Goal: Task Accomplishment & Management: Complete application form

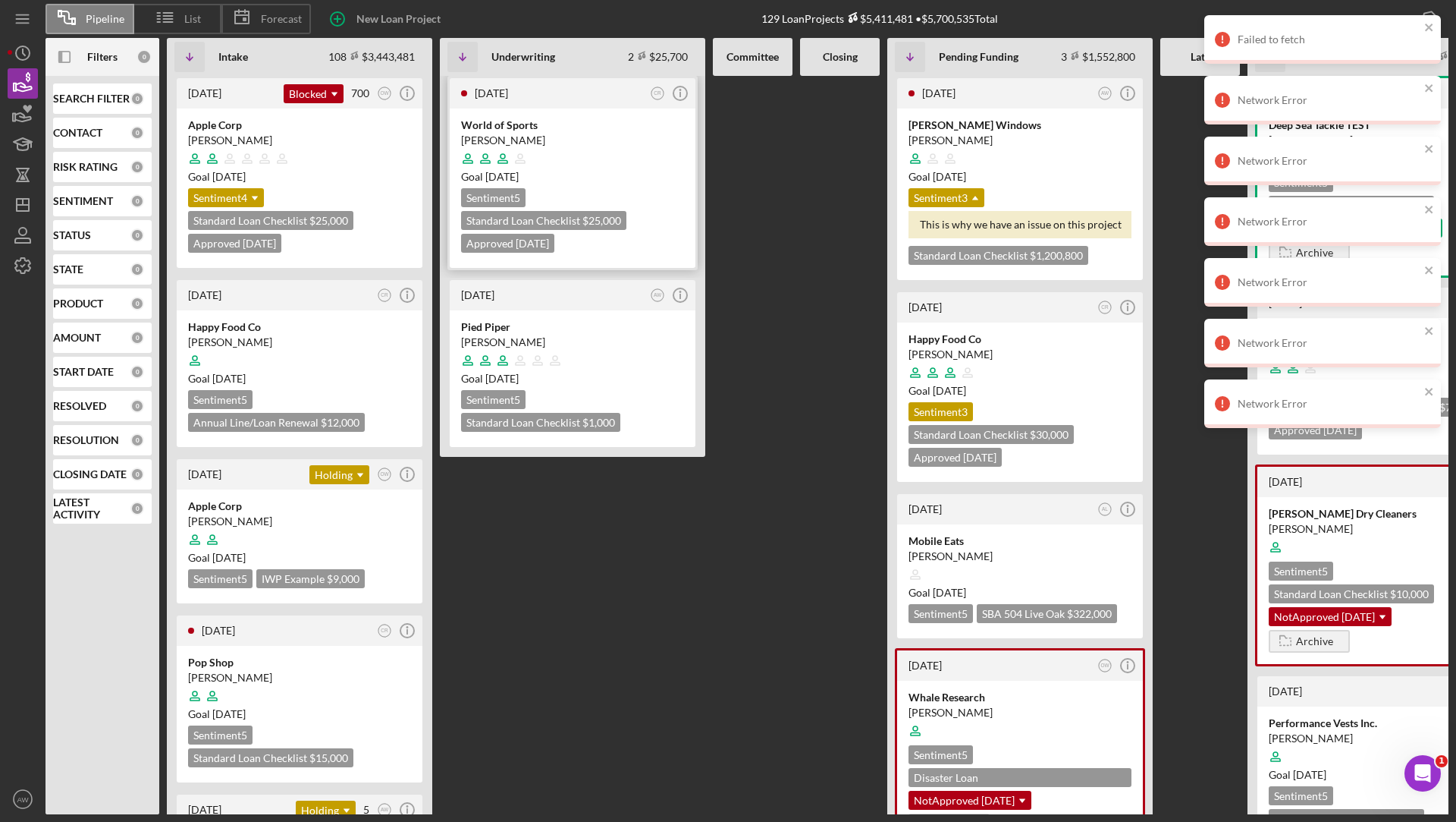
click at [618, 174] on div "Goal [DATE]" at bounding box center [573, 177] width 223 height 15
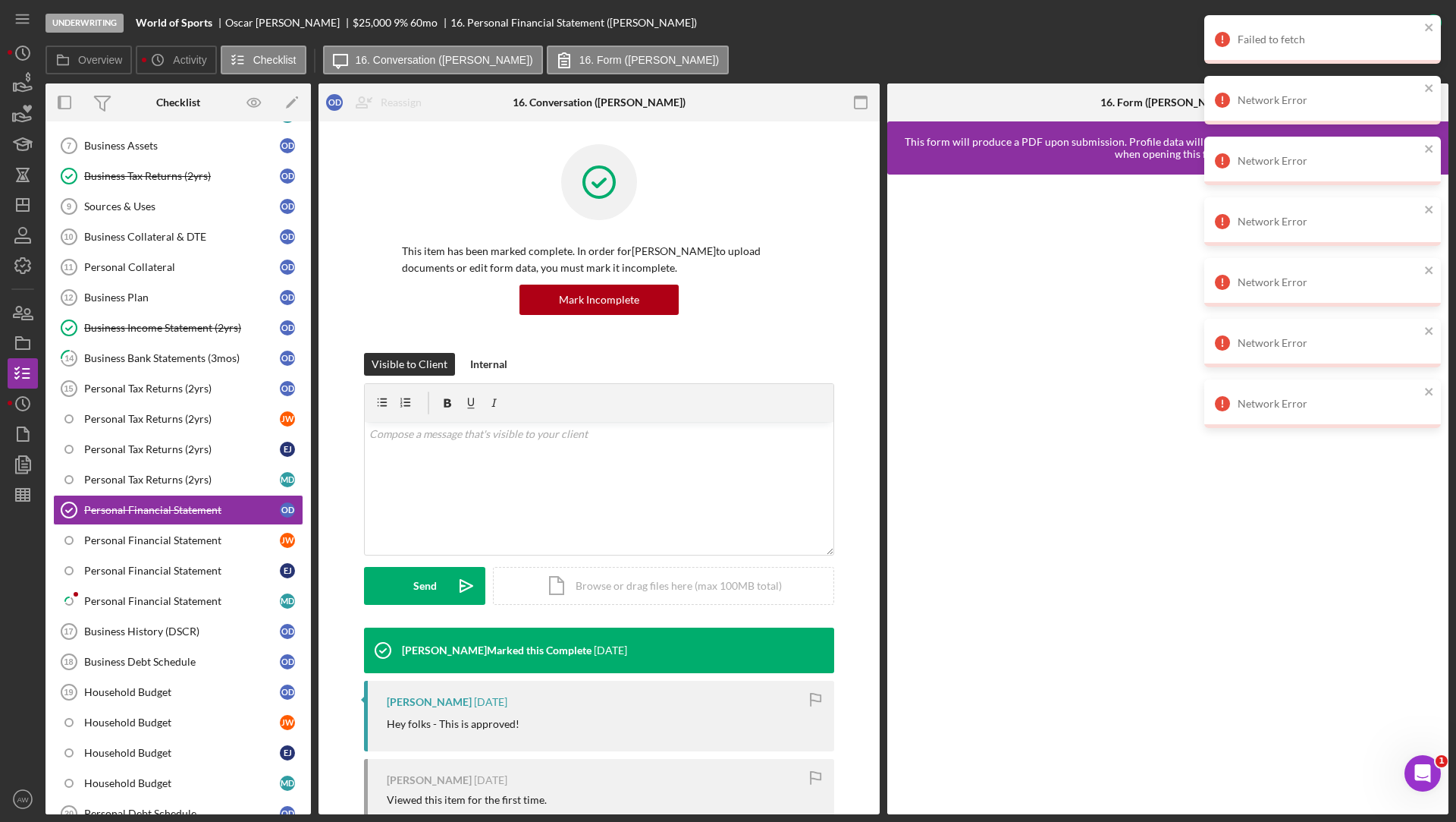
scroll to position [370, 0]
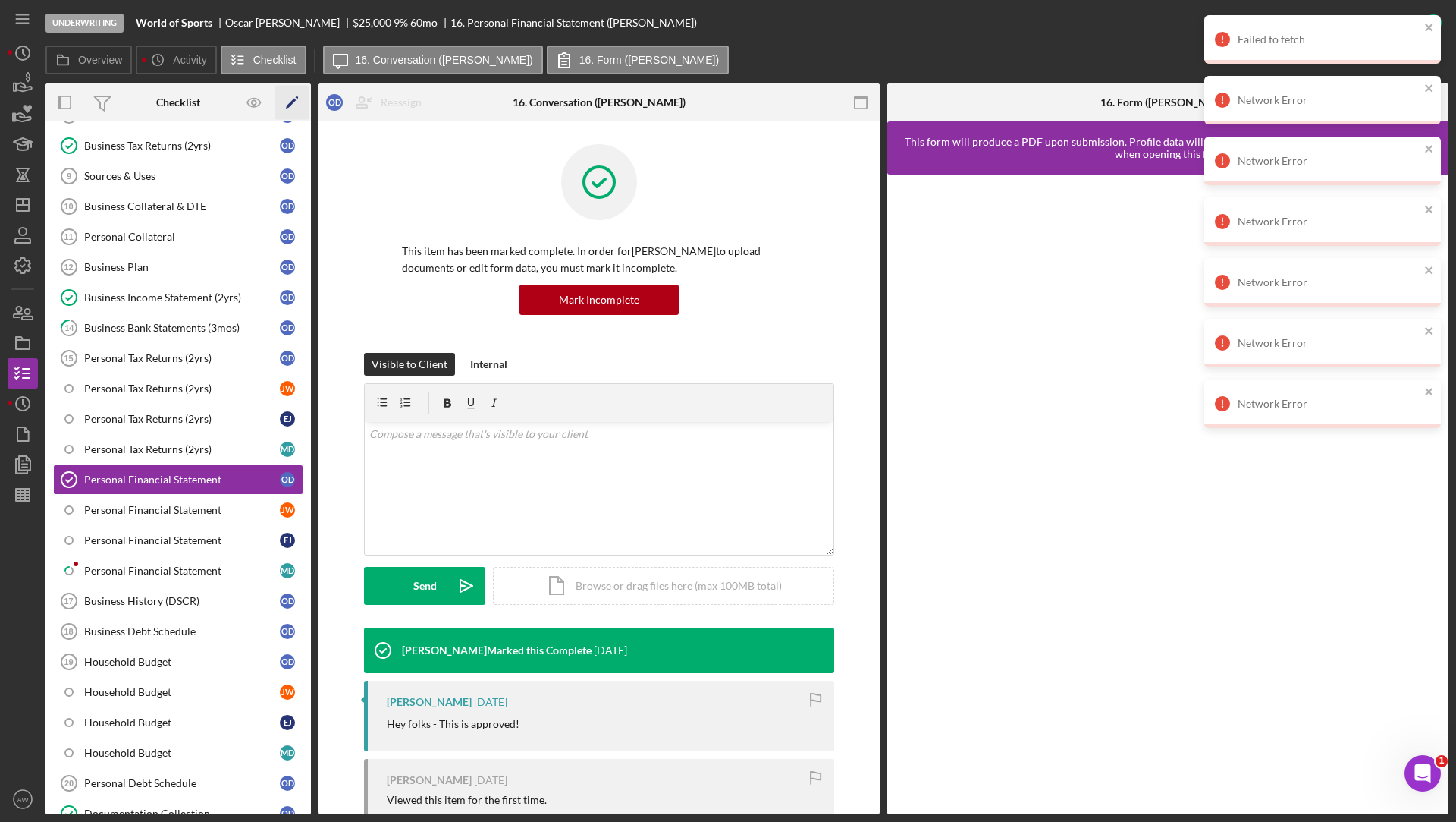
click at [291, 98] on icon "Icon/Edit" at bounding box center [292, 102] width 34 height 34
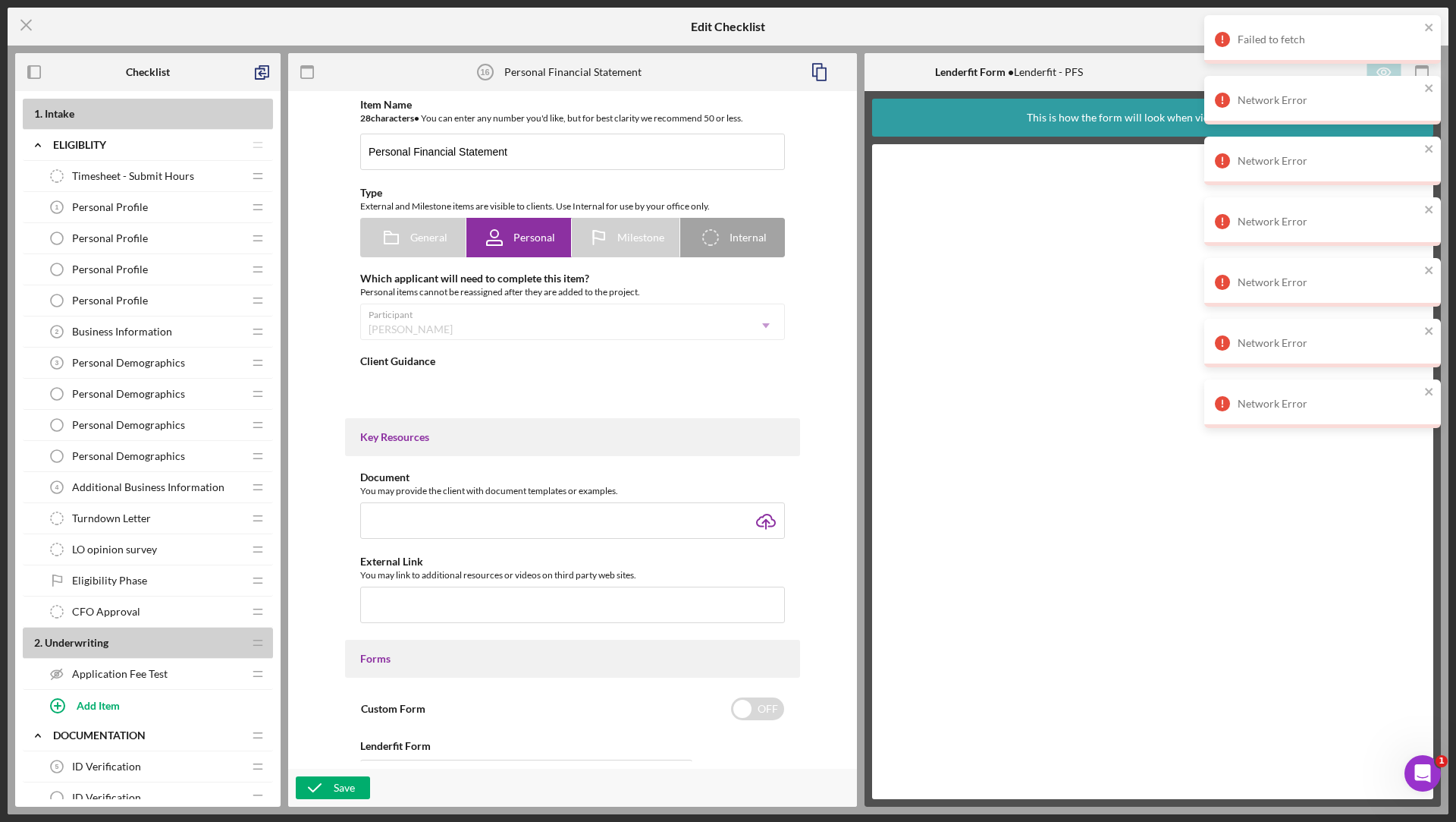
type textarea "<div>Please fill out this form to the best of your ability. This form will give…"
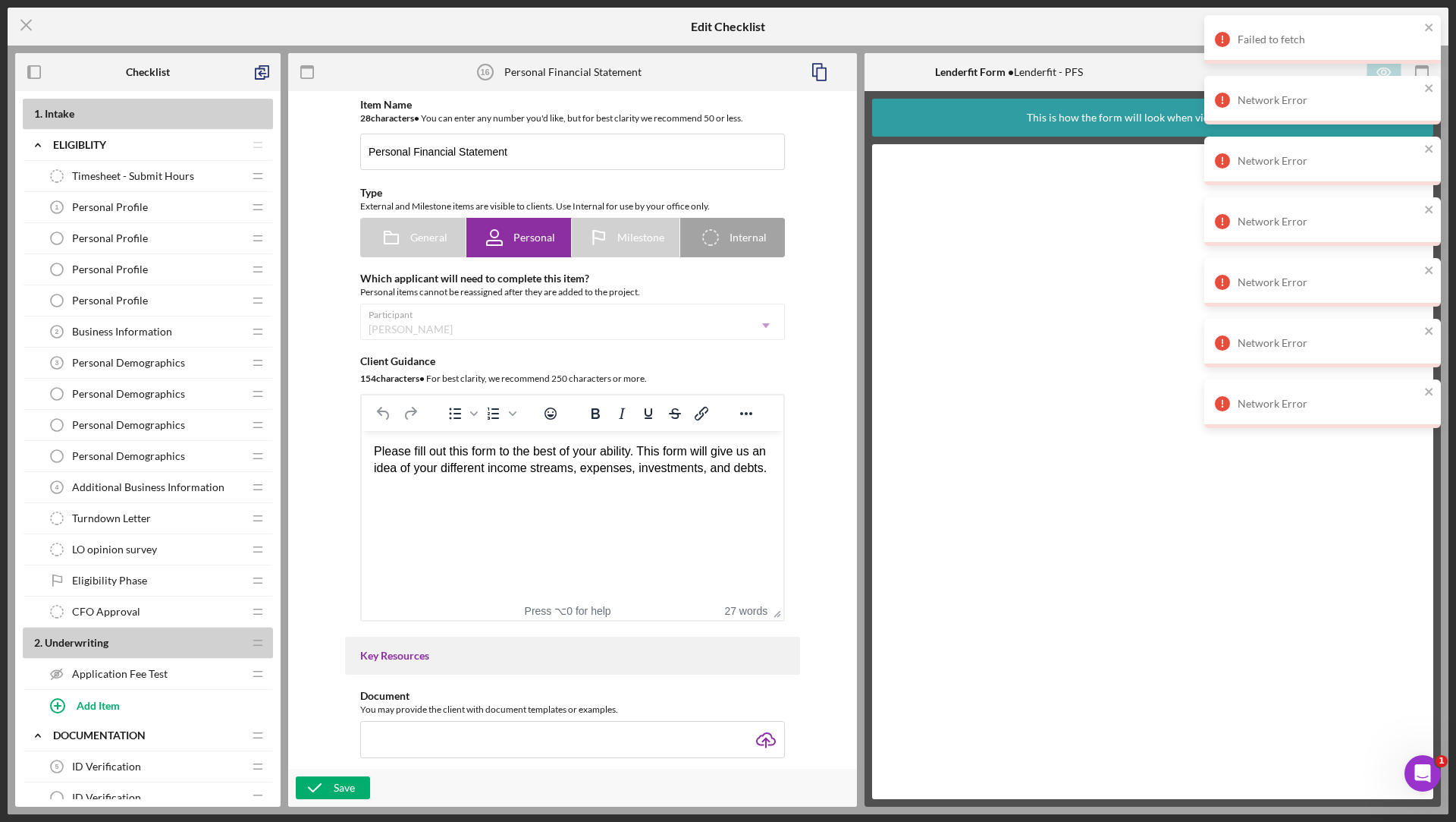
click at [152, 336] on div "Business Information 2 Business Information" at bounding box center [142, 332] width 201 height 30
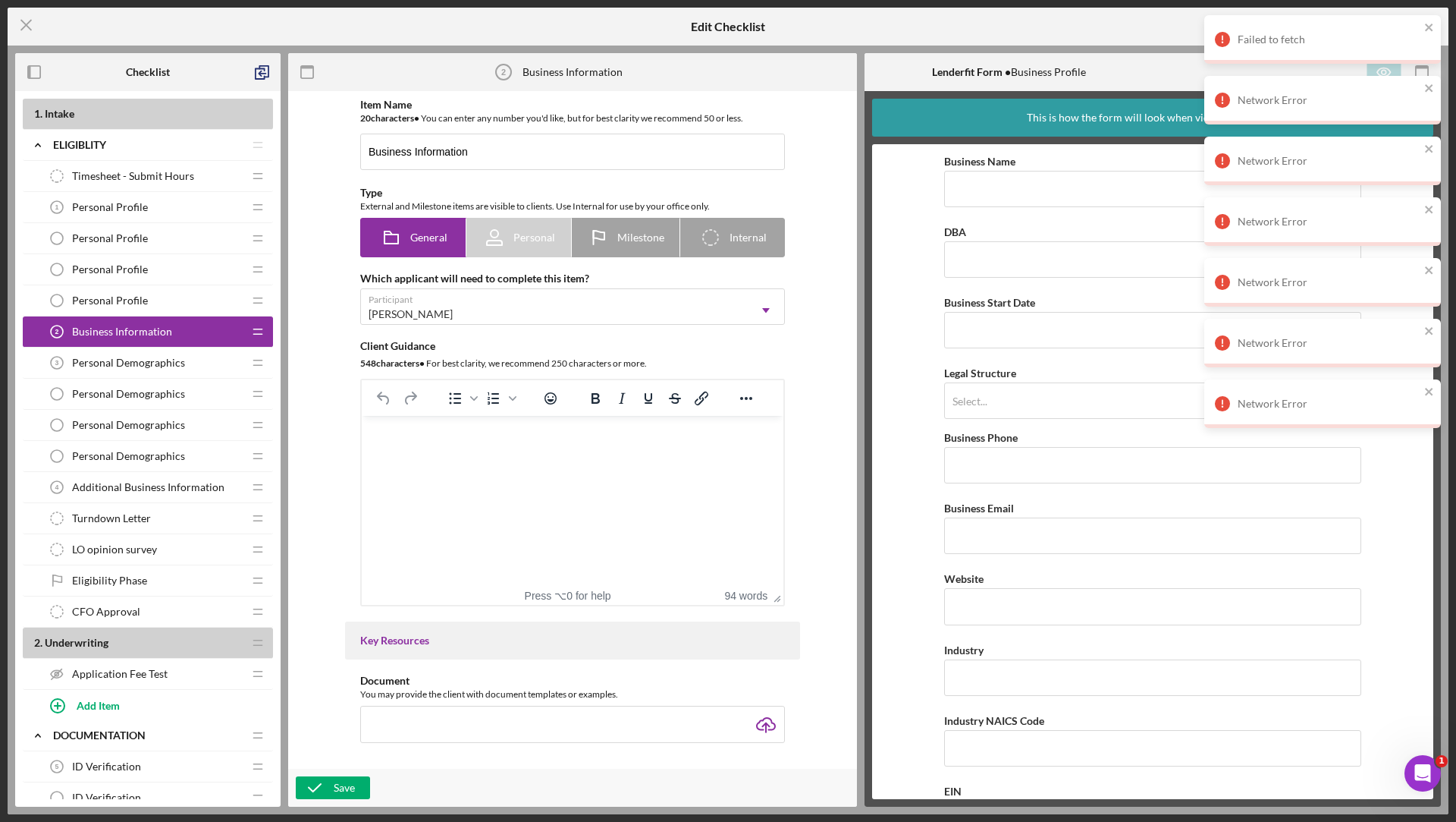
click at [153, 362] on span "Personal Demographics" at bounding box center [128, 362] width 113 height 12
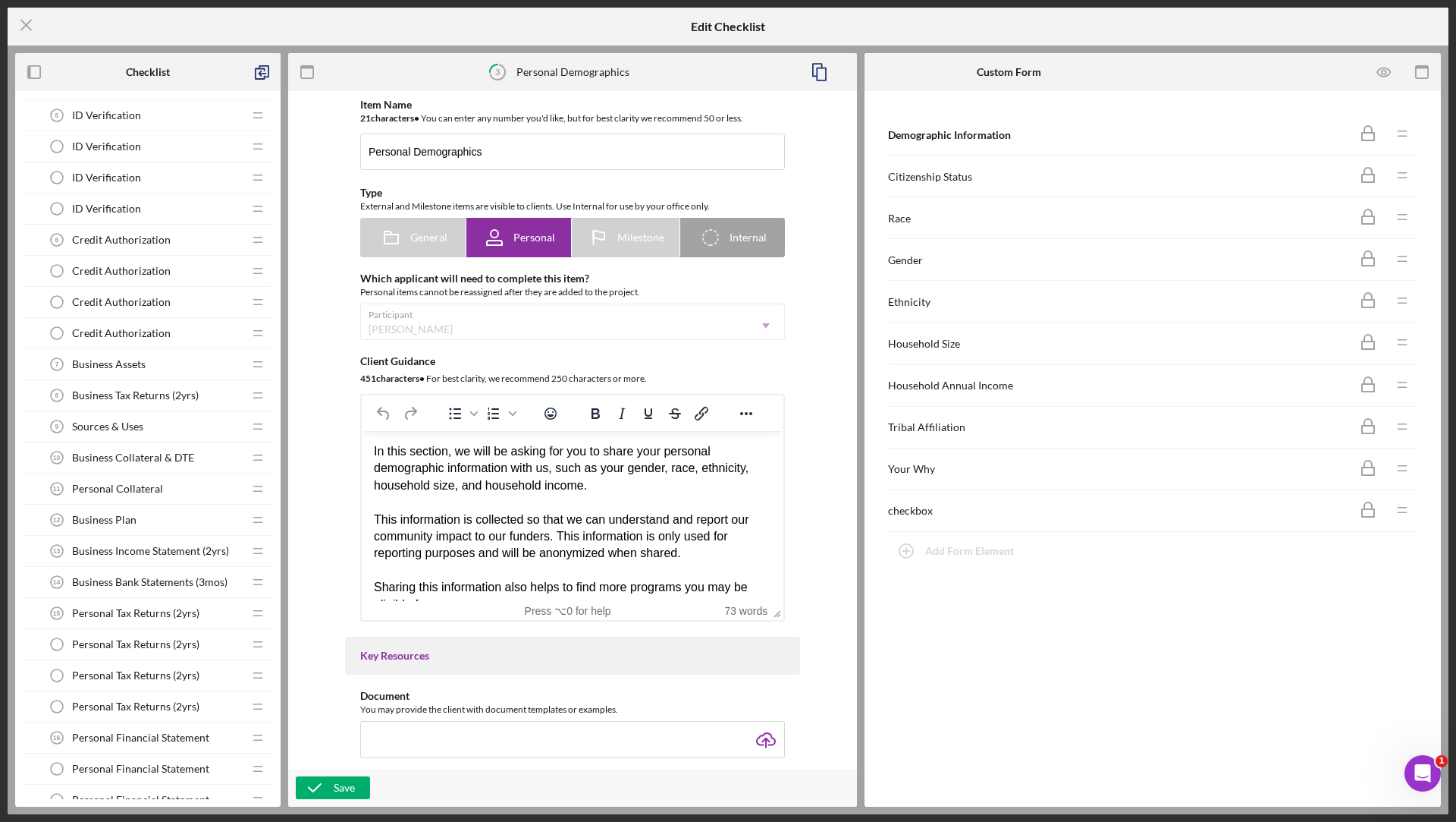
scroll to position [645, 0]
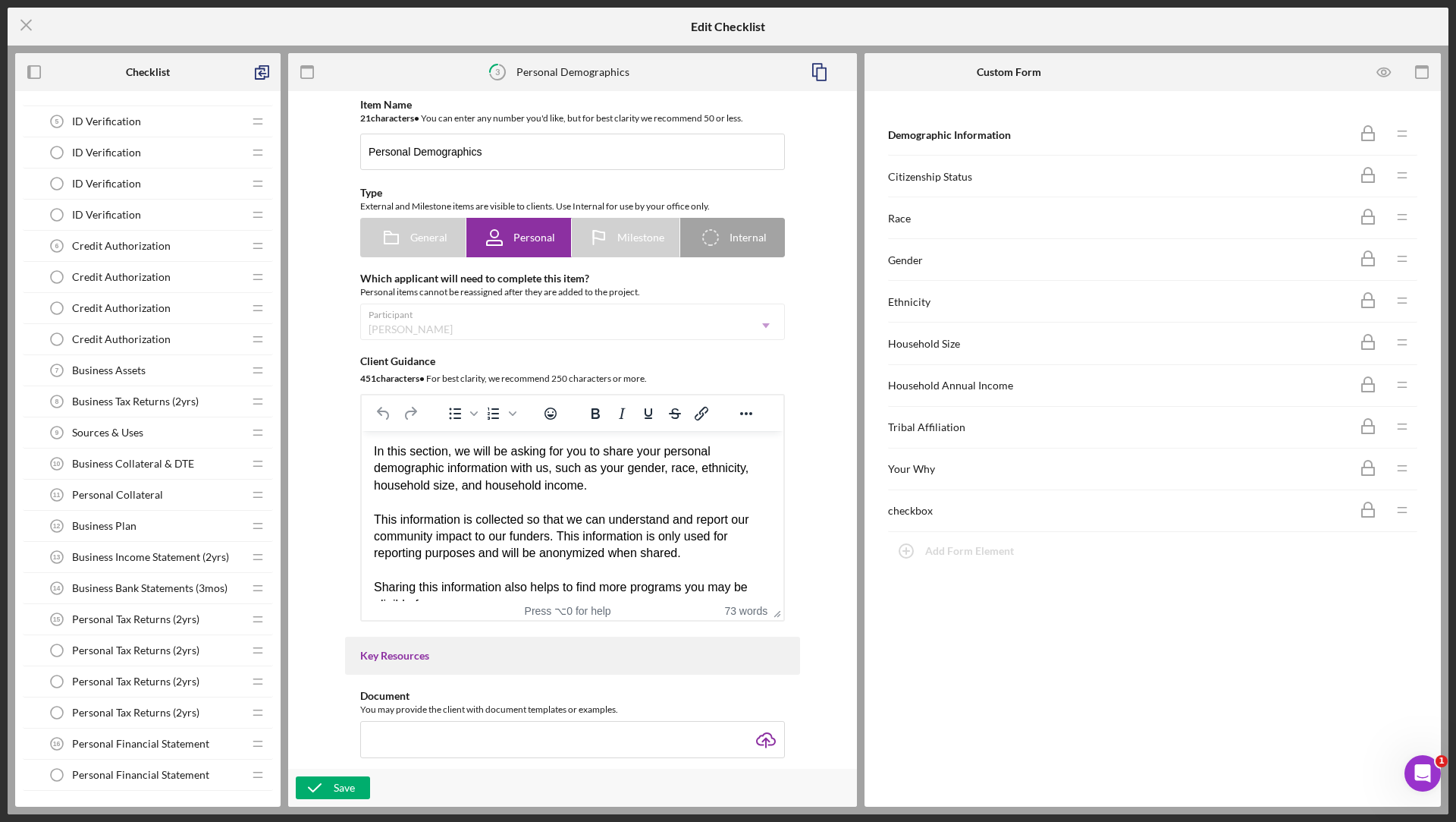
click at [121, 168] on div "ID Verification ID Verification" at bounding box center [142, 183] width 201 height 30
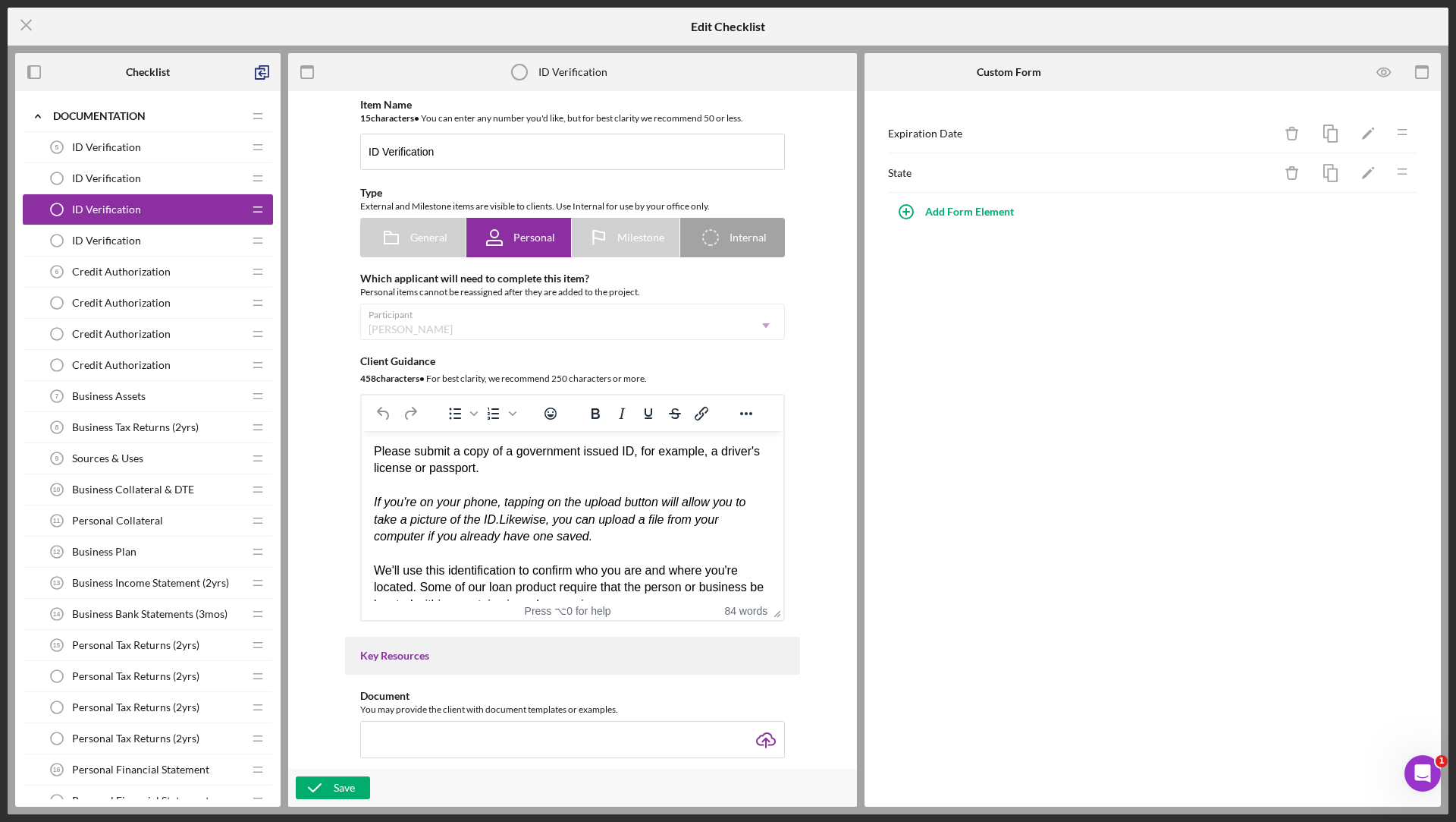
scroll to position [536, 0]
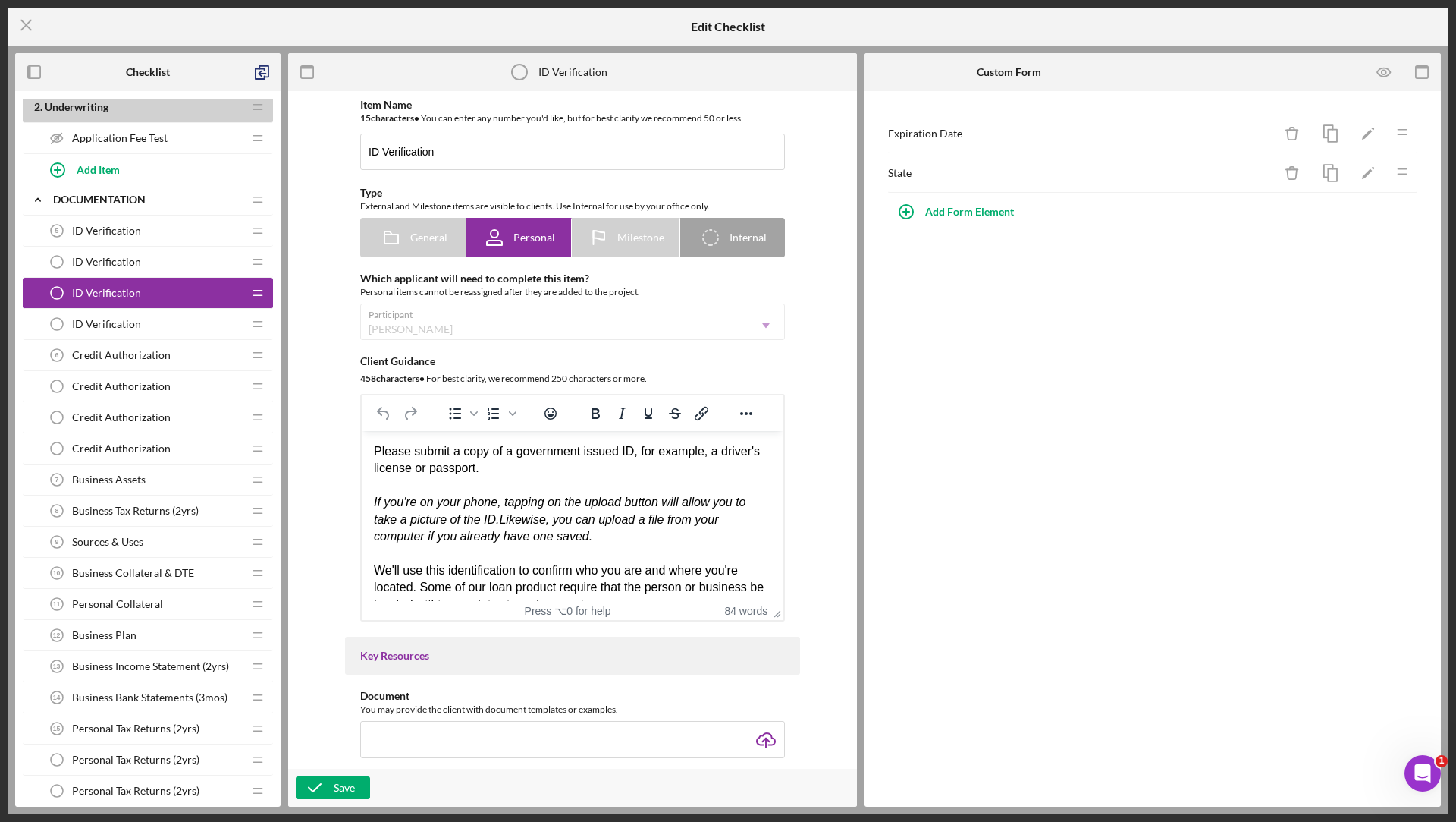
click at [96, 227] on span "ID Verification" at bounding box center [106, 231] width 69 height 12
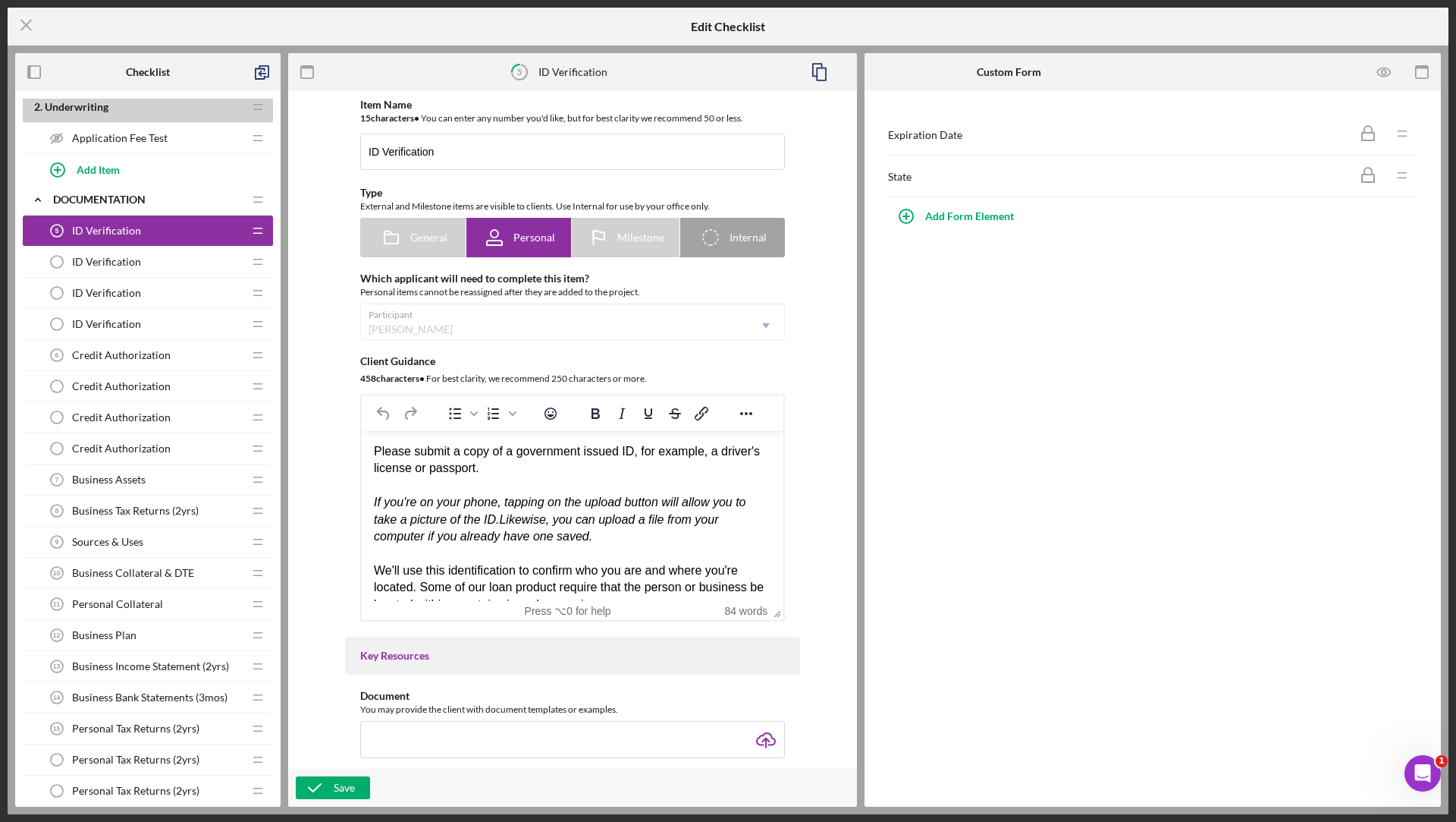
click at [114, 256] on span "ID Verification" at bounding box center [106, 262] width 69 height 12
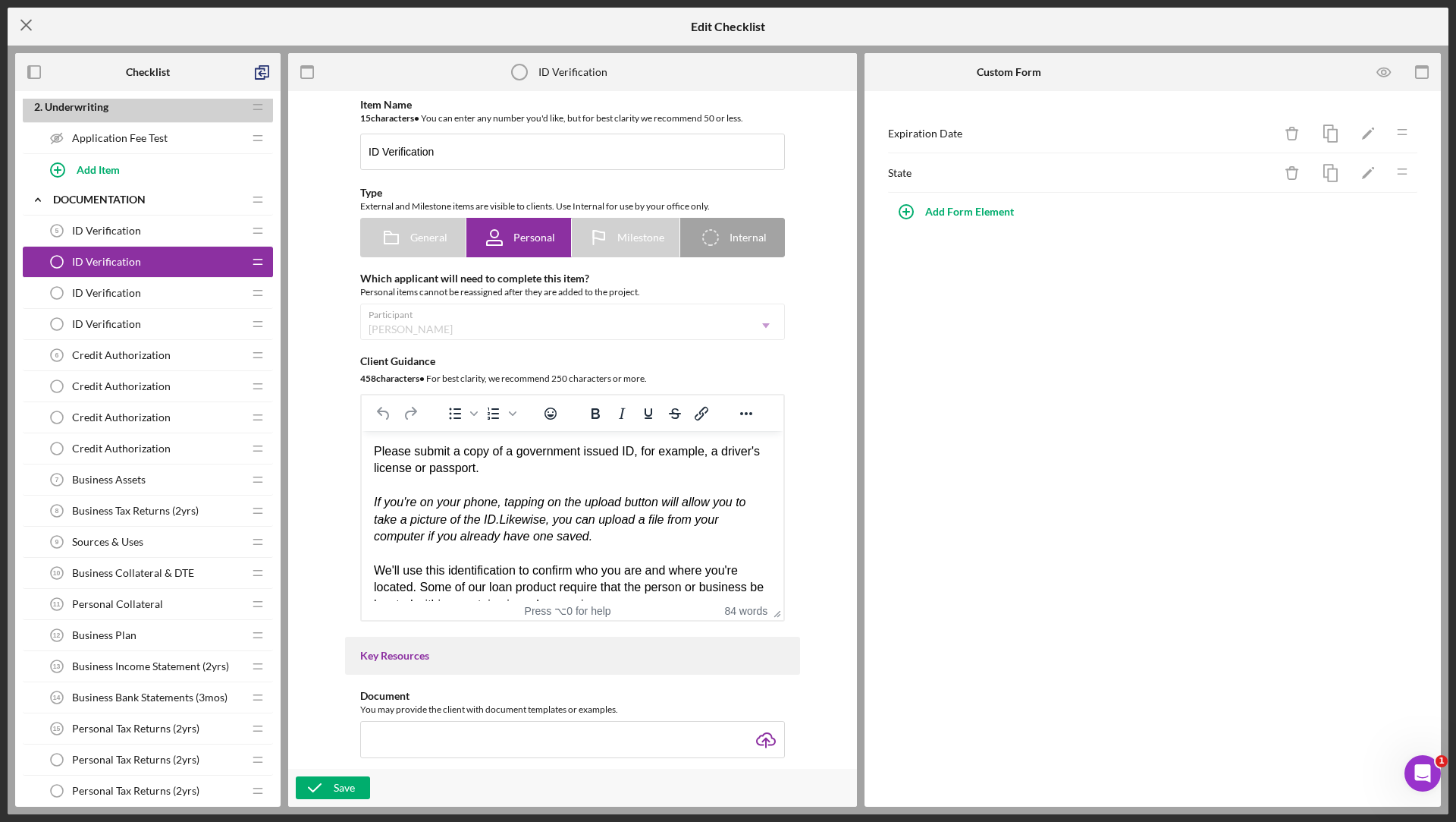
click at [25, 24] on line at bounding box center [26, 25] width 10 height 10
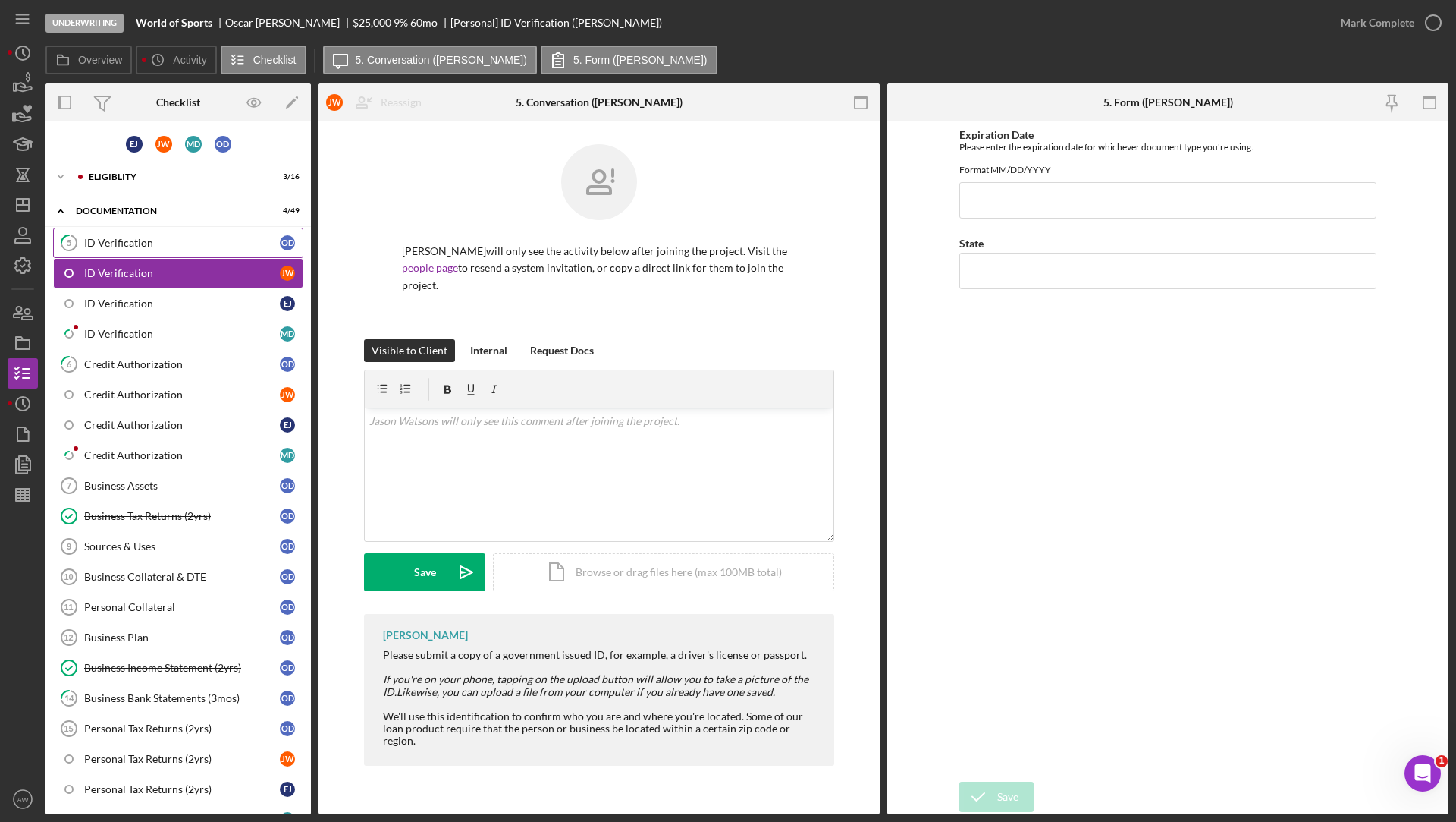
click at [207, 245] on div "ID Verification" at bounding box center [182, 242] width 196 height 12
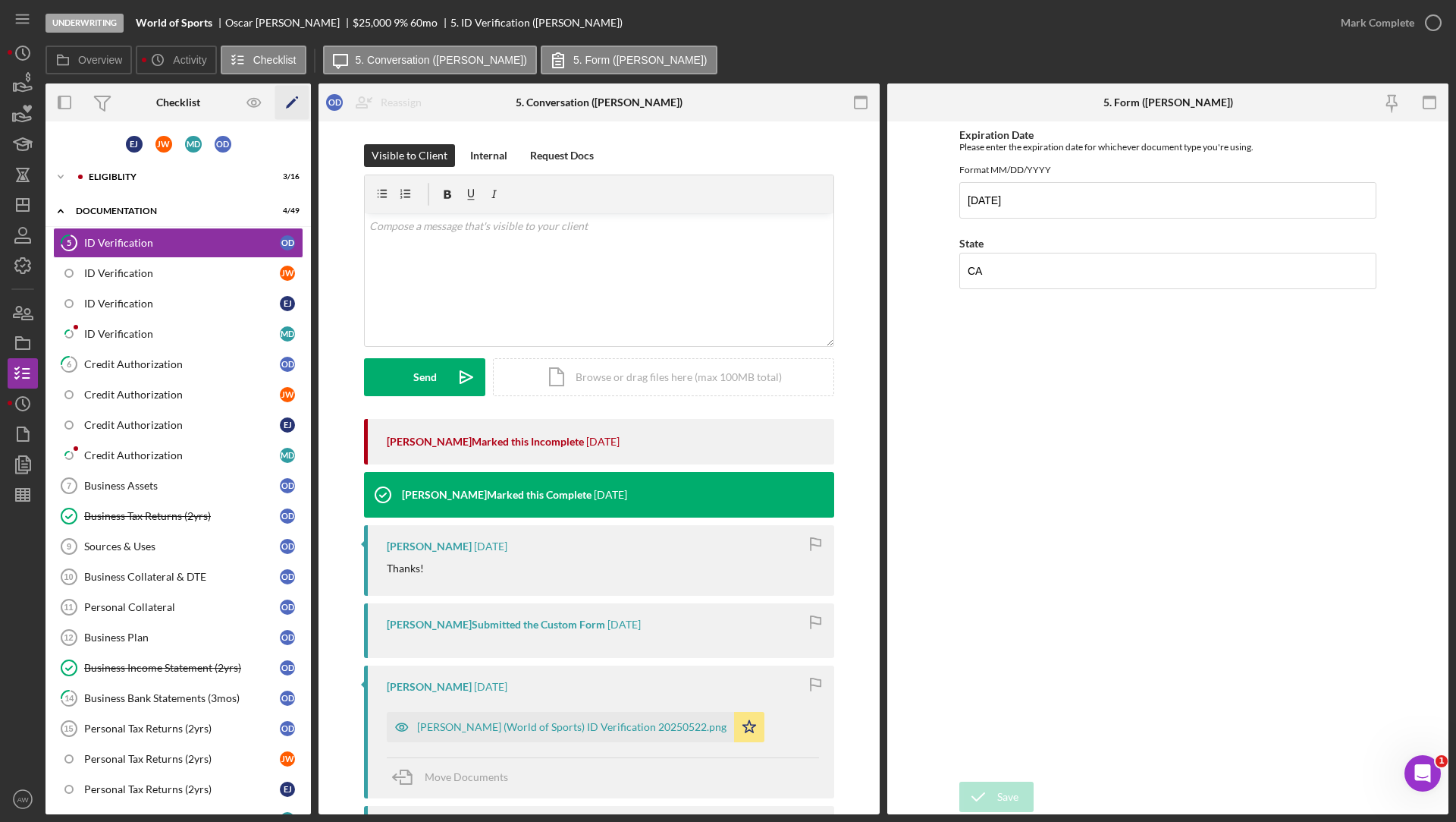
click at [287, 96] on icon "Icon/Edit" at bounding box center [292, 102] width 34 height 34
